Goal: Communication & Community: Connect with others

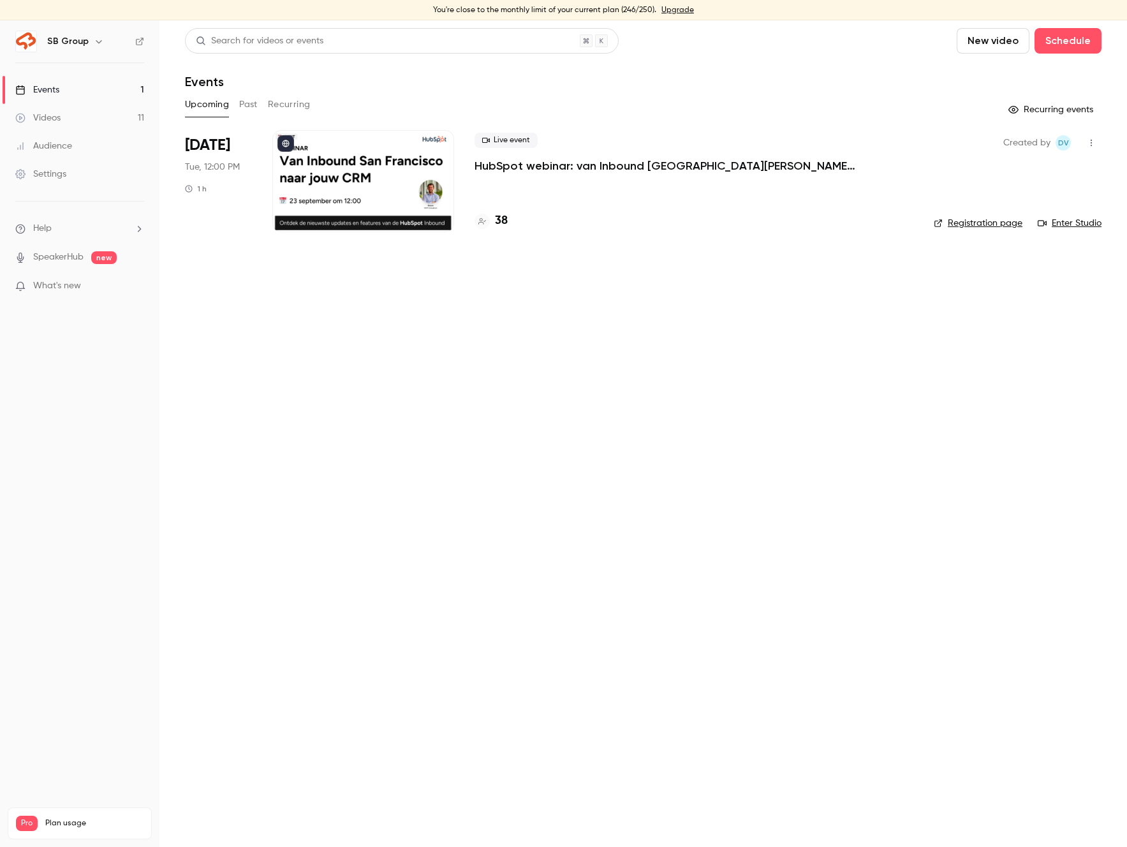
click at [82, 108] on link "Videos 11" at bounding box center [79, 118] width 159 height 28
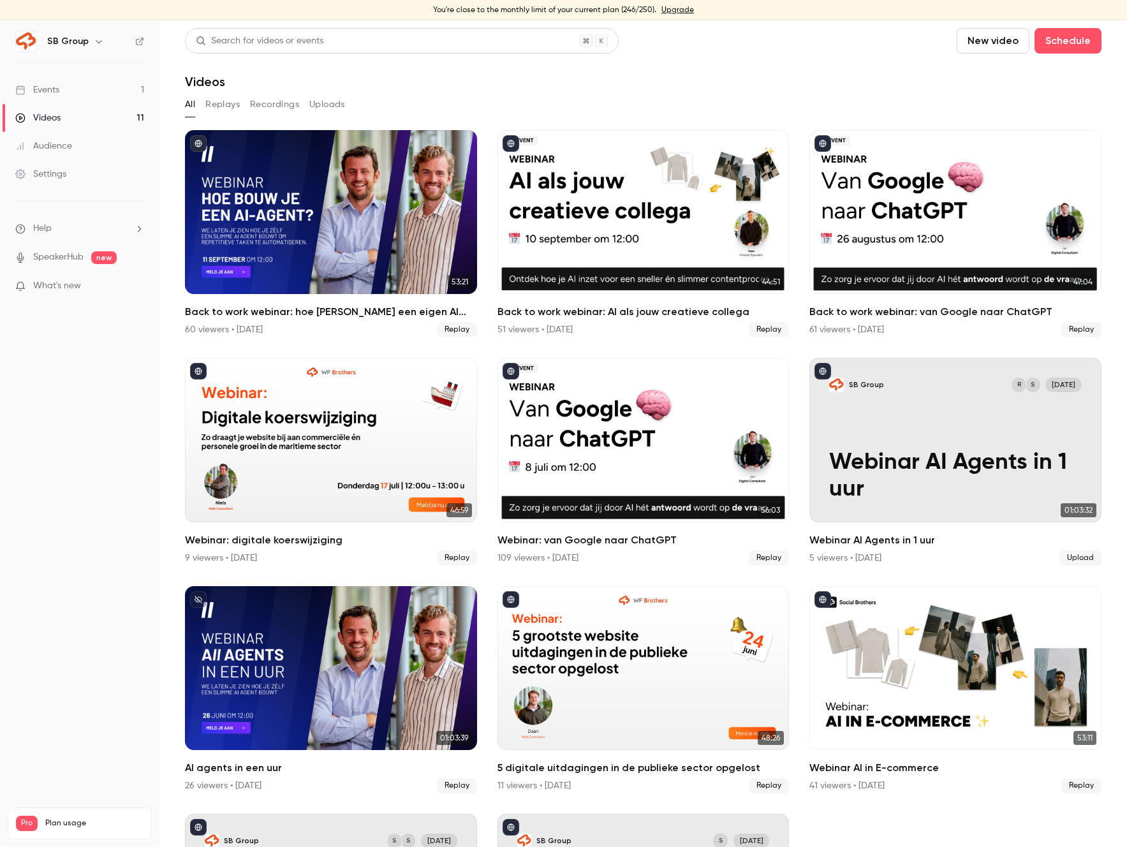
click at [65, 38] on h6 "SB Group" at bounding box center [67, 41] width 41 height 13
click at [84, 40] on h6 "SB Group" at bounding box center [67, 41] width 41 height 13
click at [31, 44] on img at bounding box center [26, 41] width 20 height 20
click at [70, 84] on link "Events 1" at bounding box center [79, 90] width 159 height 28
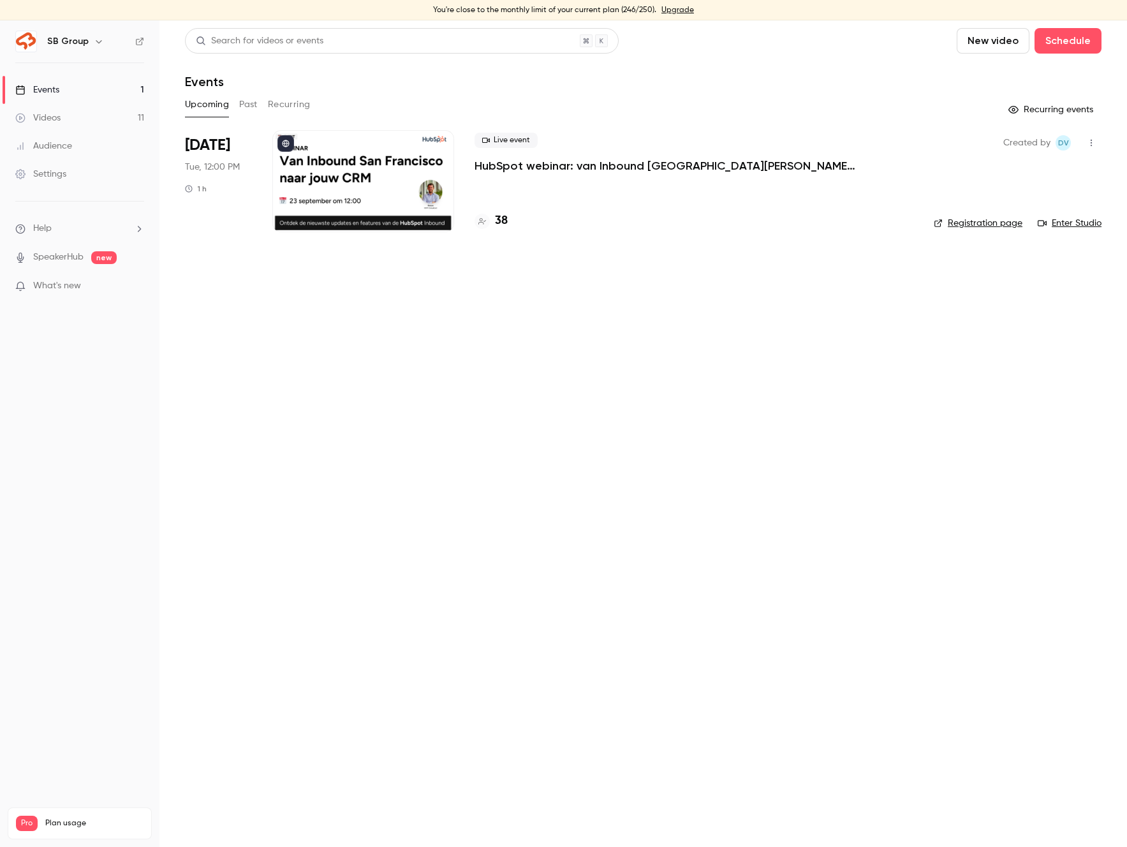
click at [135, 38] on div "SB Group" at bounding box center [79, 42] width 129 height 22
click at [140, 42] on icon at bounding box center [139, 41] width 9 height 9
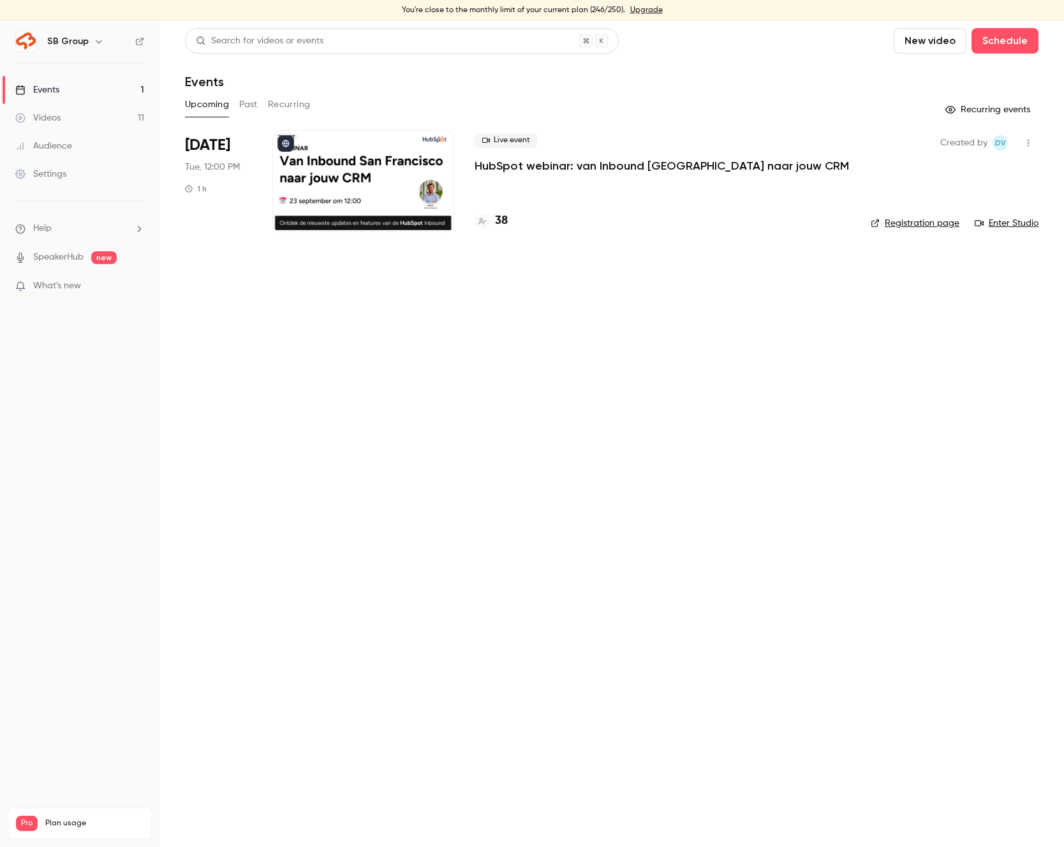
click at [1013, 224] on link "Enter Studio" at bounding box center [1007, 223] width 64 height 13
click at [1023, 147] on icon "button" at bounding box center [1028, 142] width 10 height 9
click at [994, 203] on div "Invite to Studio" at bounding box center [978, 208] width 97 height 13
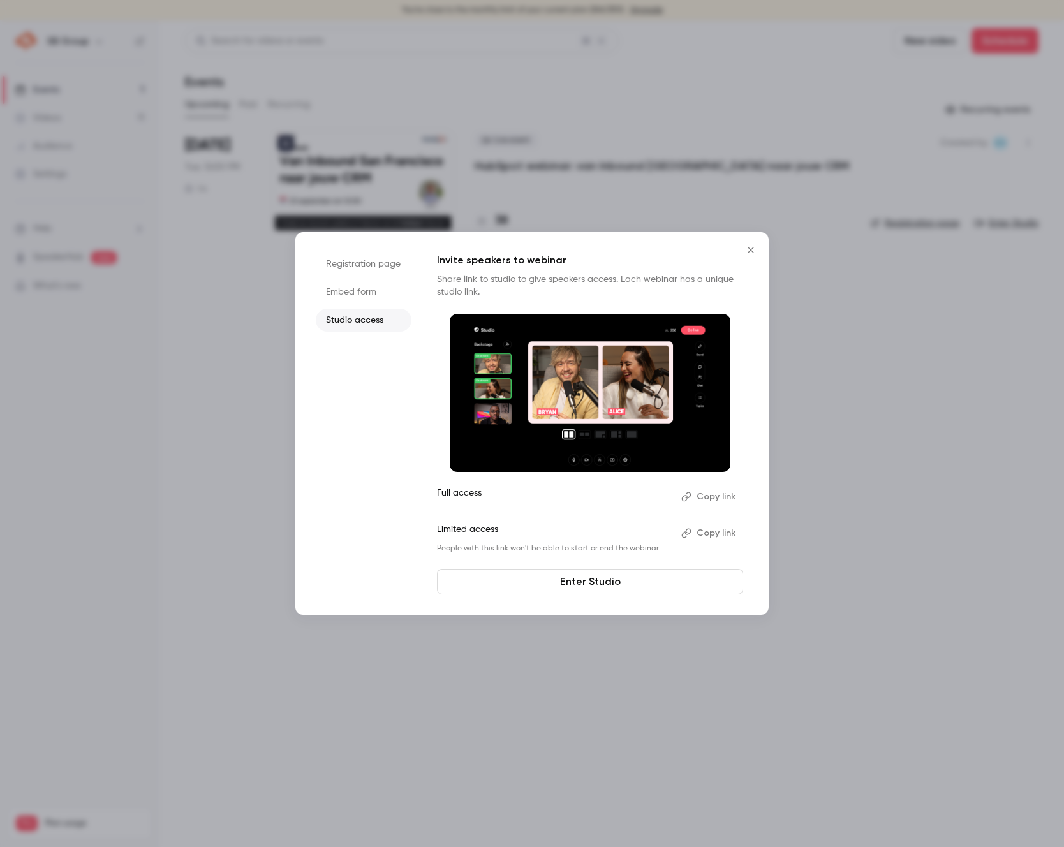
click at [724, 532] on button "Copy link" at bounding box center [709, 533] width 67 height 20
click at [753, 251] on icon "Close" at bounding box center [750, 250] width 15 height 10
